Goal: Task Accomplishment & Management: Use online tool/utility

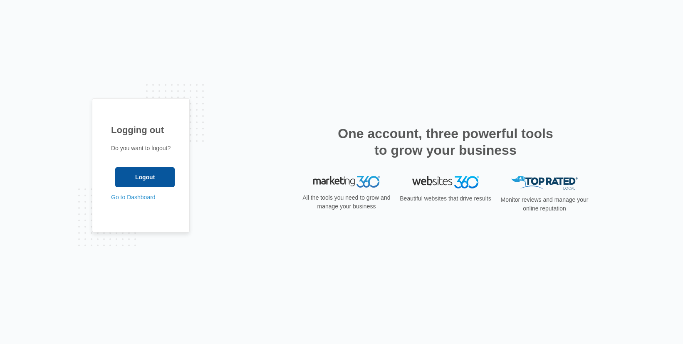
click at [149, 182] on input "Logout" at bounding box center [144, 177] width 59 height 20
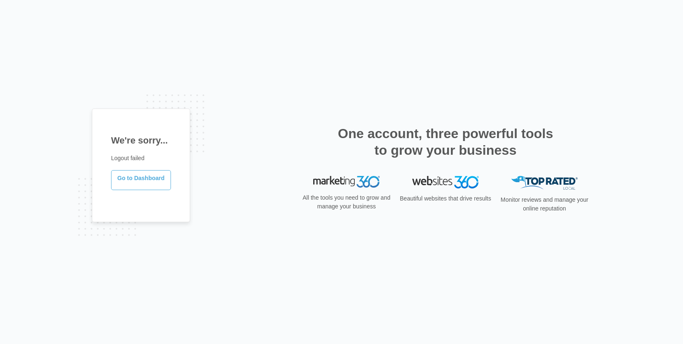
click at [143, 181] on link "Go to Dashboard" at bounding box center [141, 180] width 60 height 20
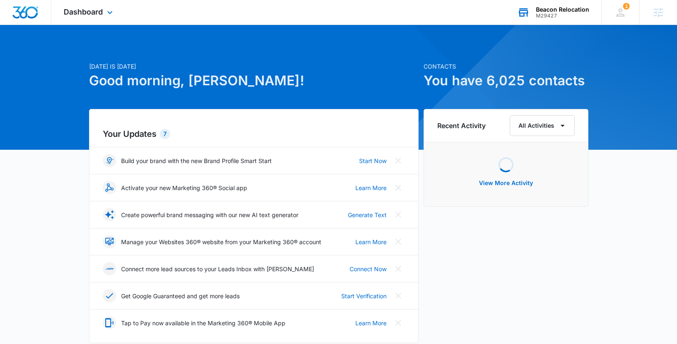
click at [556, 11] on div "Beacon Relocation" at bounding box center [562, 9] width 53 height 7
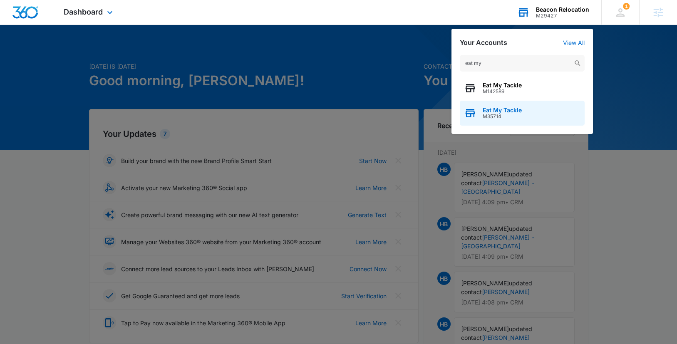
type input "eat my"
click at [517, 115] on span "M35714" at bounding box center [502, 117] width 39 height 6
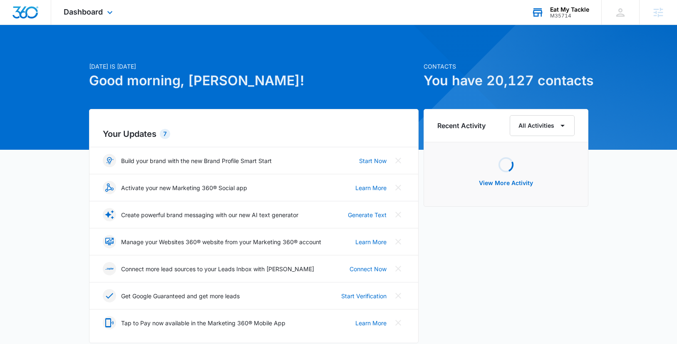
click at [101, 6] on div "Dashboard Apps Reputation Forms CRM Email Social POS Content Ads Intelligence F…" at bounding box center [89, 12] width 76 height 25
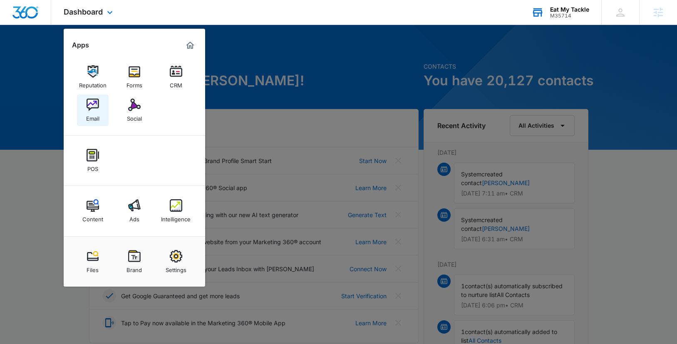
click at [96, 111] on div "Email" at bounding box center [92, 116] width 13 height 11
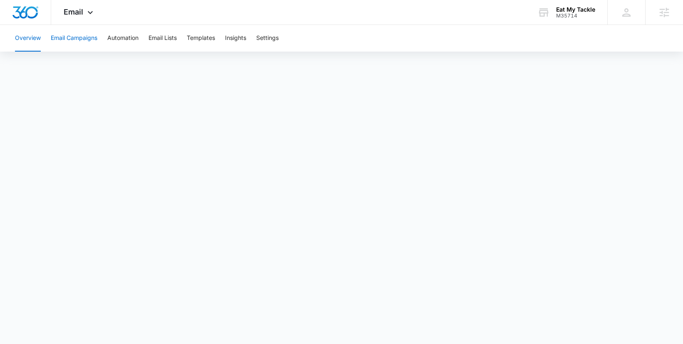
click at [84, 41] on button "Email Campaigns" at bounding box center [74, 38] width 47 height 27
